Goal: Task Accomplishment & Management: Manage account settings

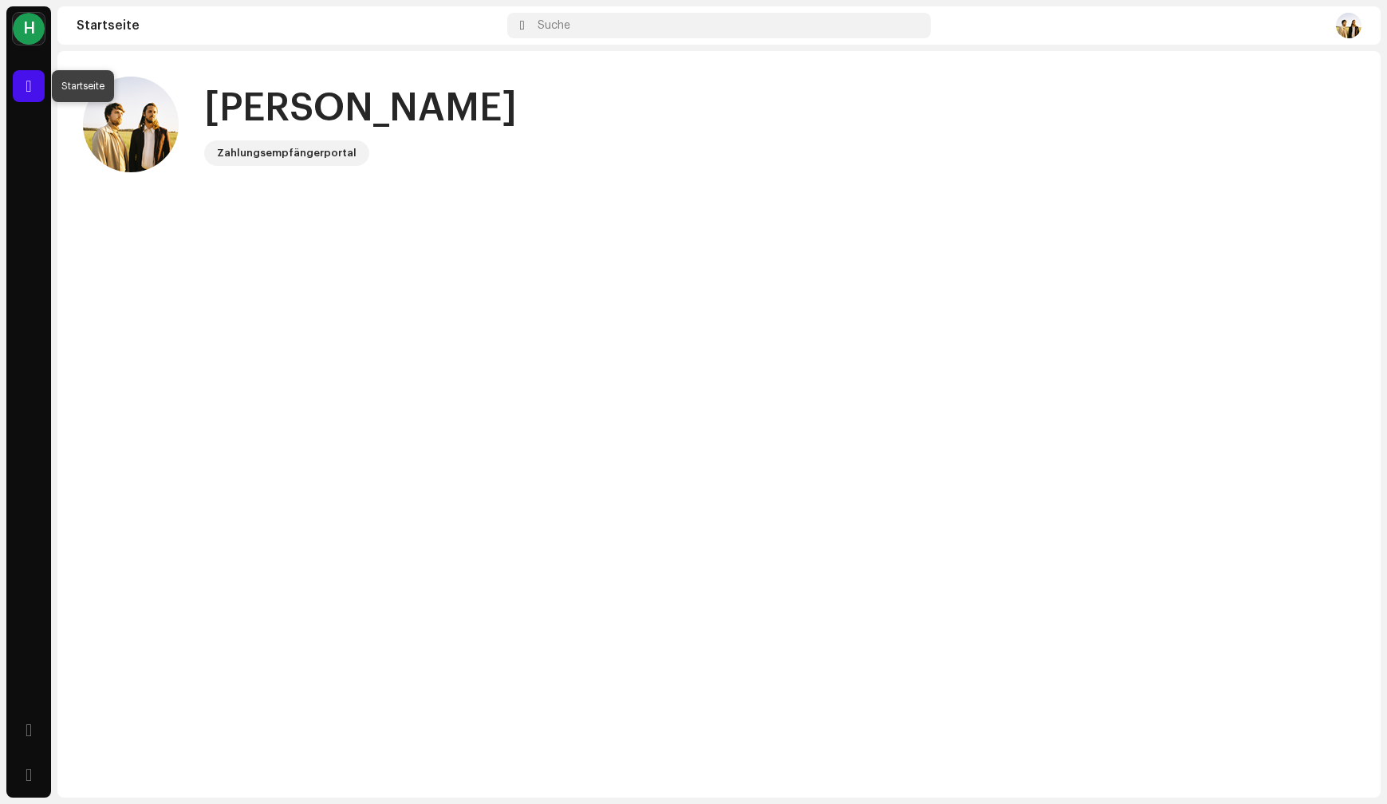
click at [30, 92] on span at bounding box center [29, 86] width 6 height 13
click at [119, 139] on img at bounding box center [131, 125] width 96 height 96
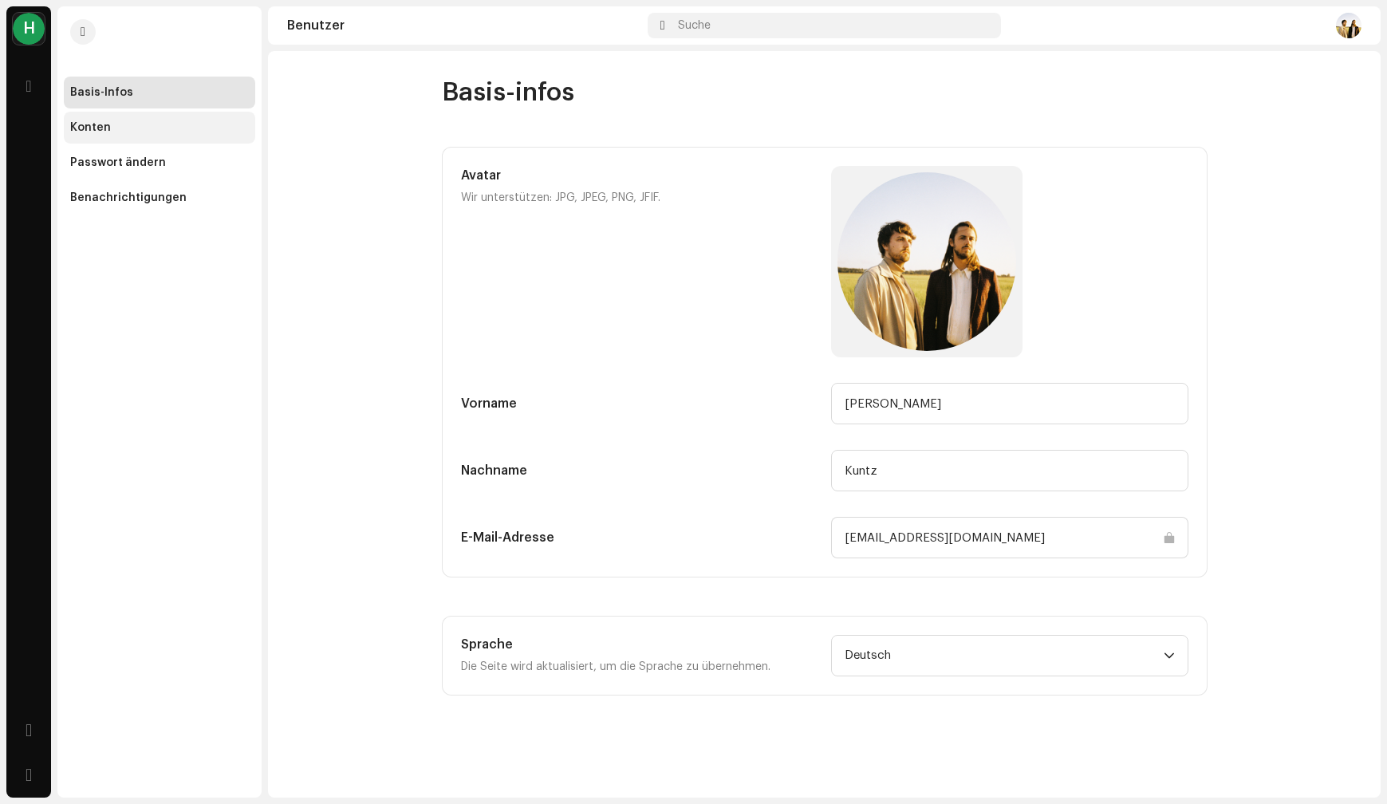
click at [93, 120] on div "Konten" at bounding box center [159, 128] width 191 height 32
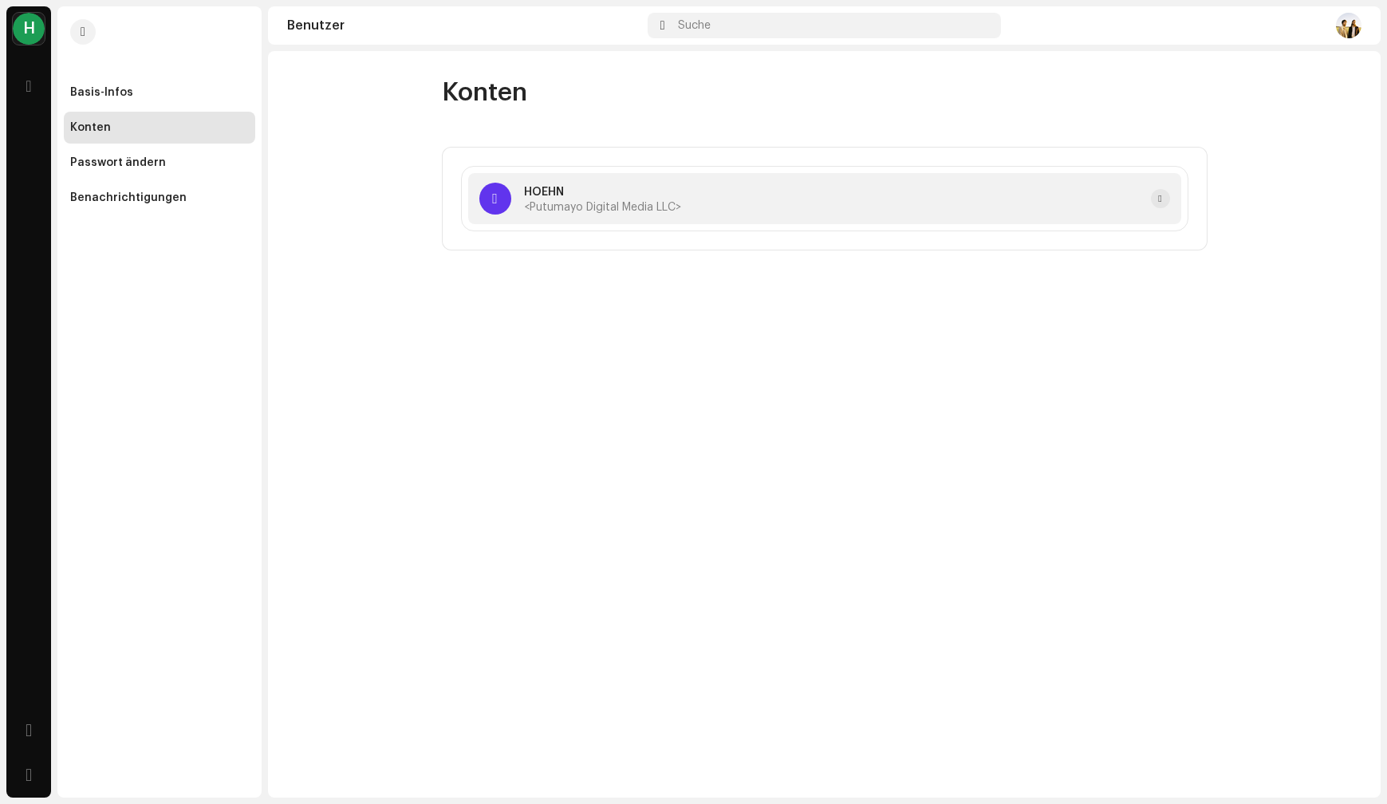
click at [613, 196] on p "HOEHN" at bounding box center [602, 192] width 157 height 17
click at [1158, 201] on span "button" at bounding box center [1159, 198] width 3 height 13
click at [169, 161] on div "Passwort ändern" at bounding box center [159, 162] width 179 height 13
